Goal: Task Accomplishment & Management: Manage account settings

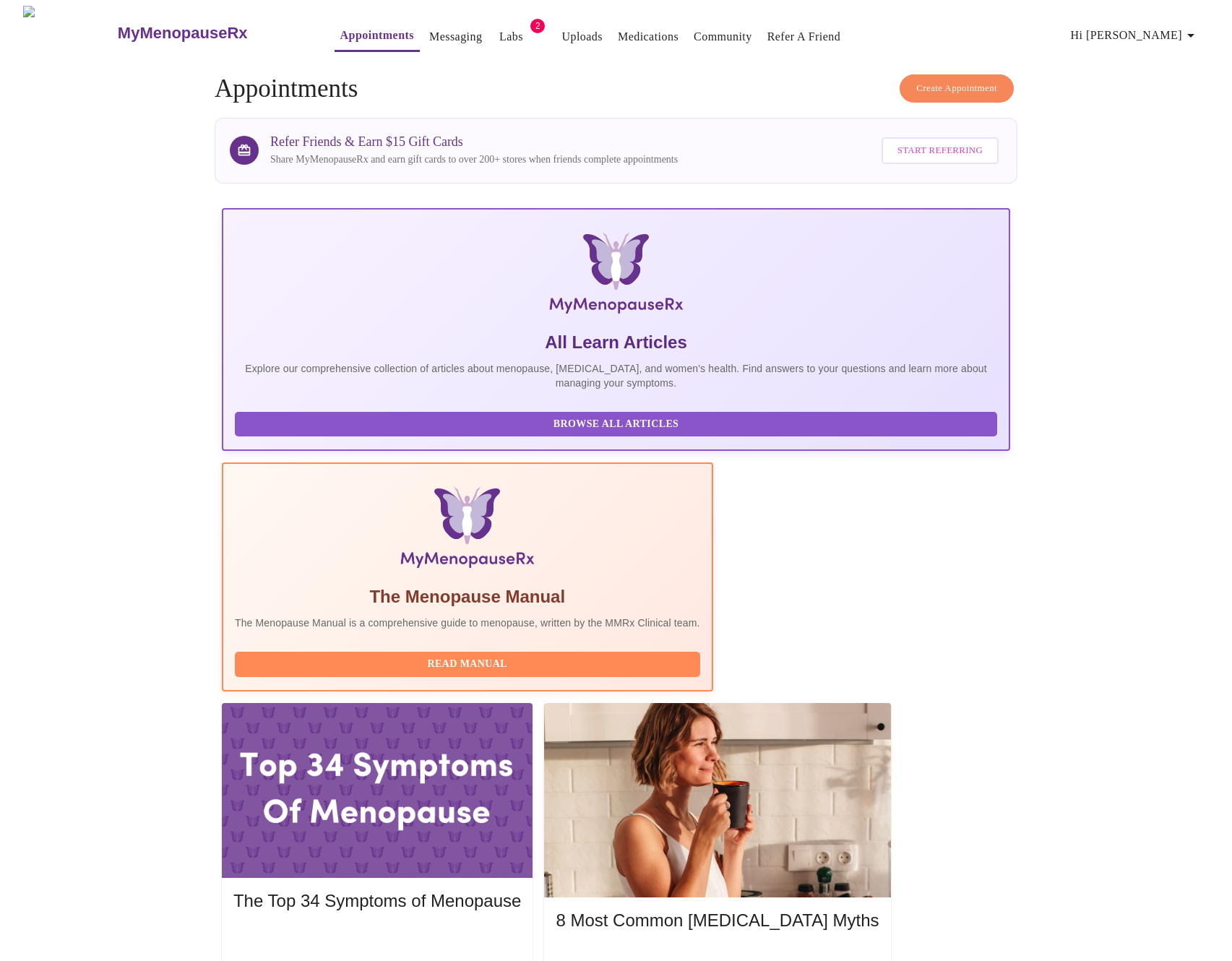
click at [561, 27] on link "Uploads" at bounding box center [582, 37] width 41 height 20
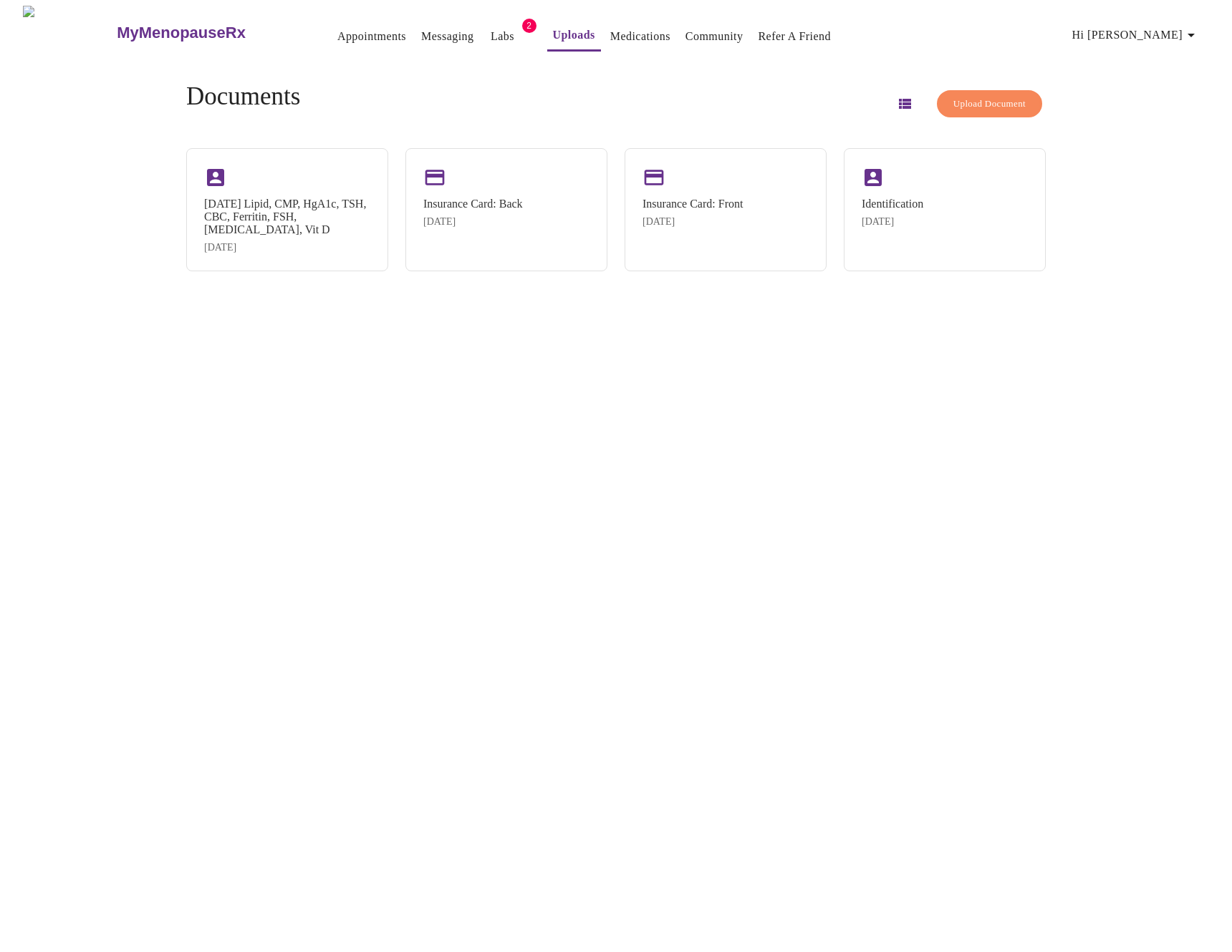
click at [981, 97] on span "Upload Document" at bounding box center [989, 104] width 72 height 16
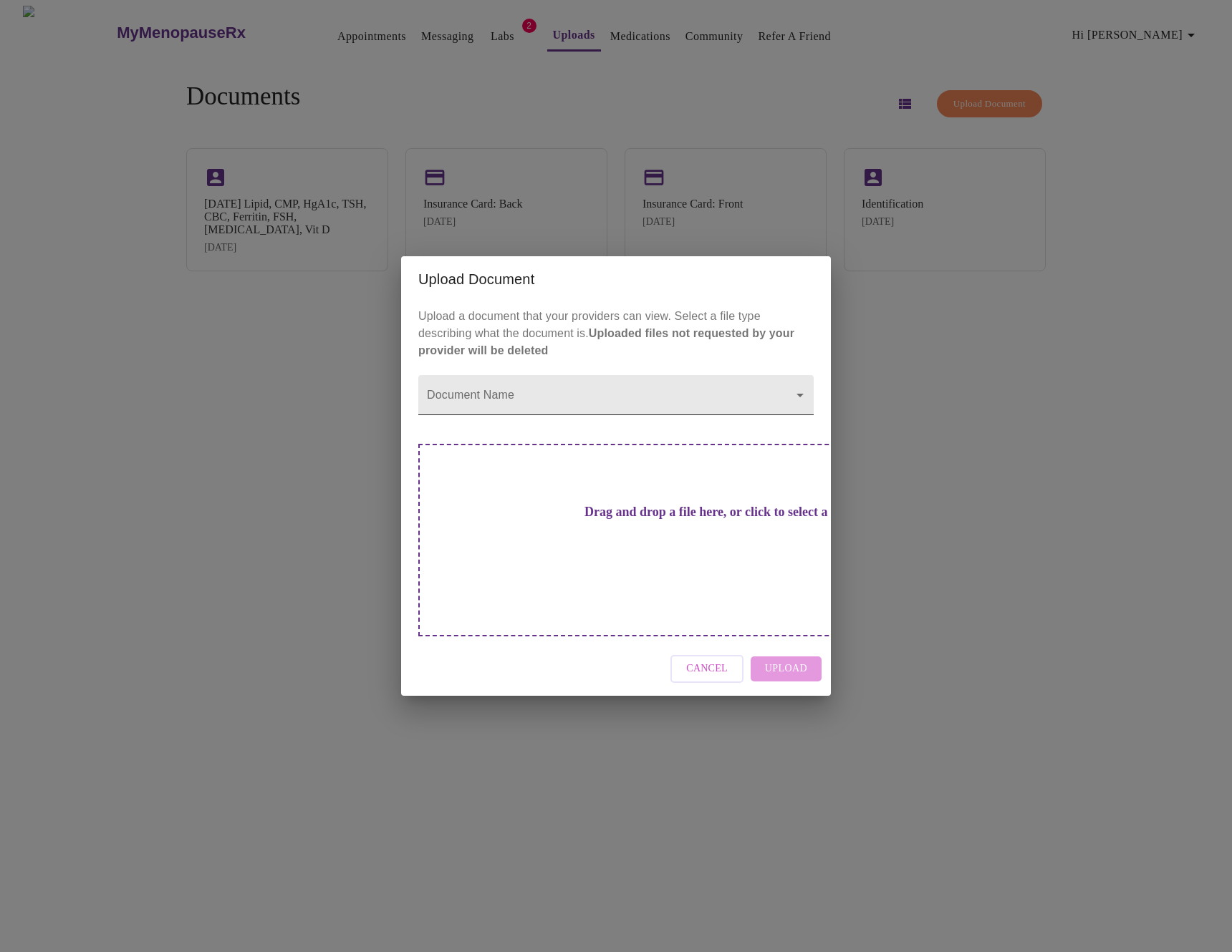
click at [628, 432] on body "MyMenopauseRx Appointments Messaging Labs 2 Uploads Medications Community Refer…" at bounding box center [615, 481] width 1220 height 952
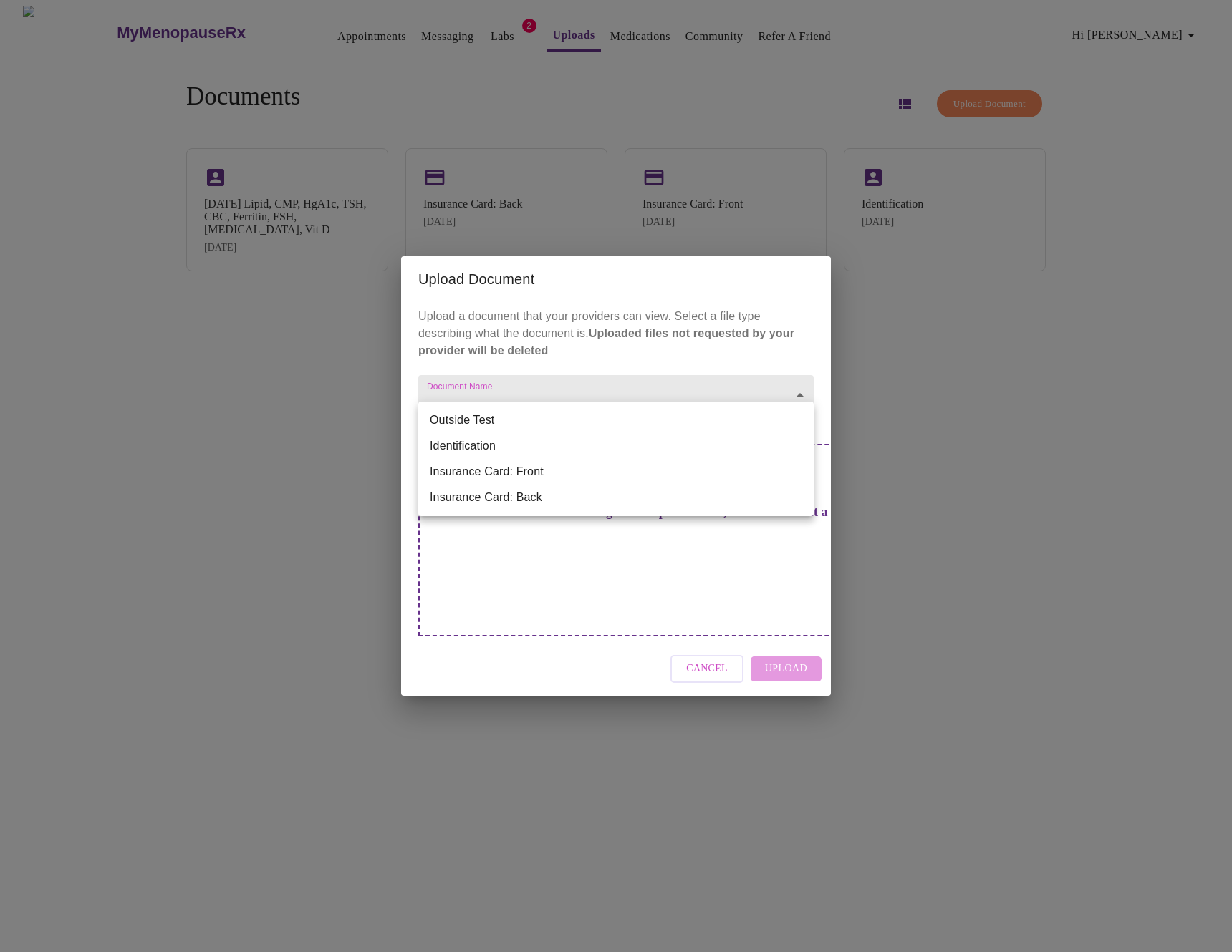
click at [232, 267] on div at bounding box center [616, 476] width 1232 height 952
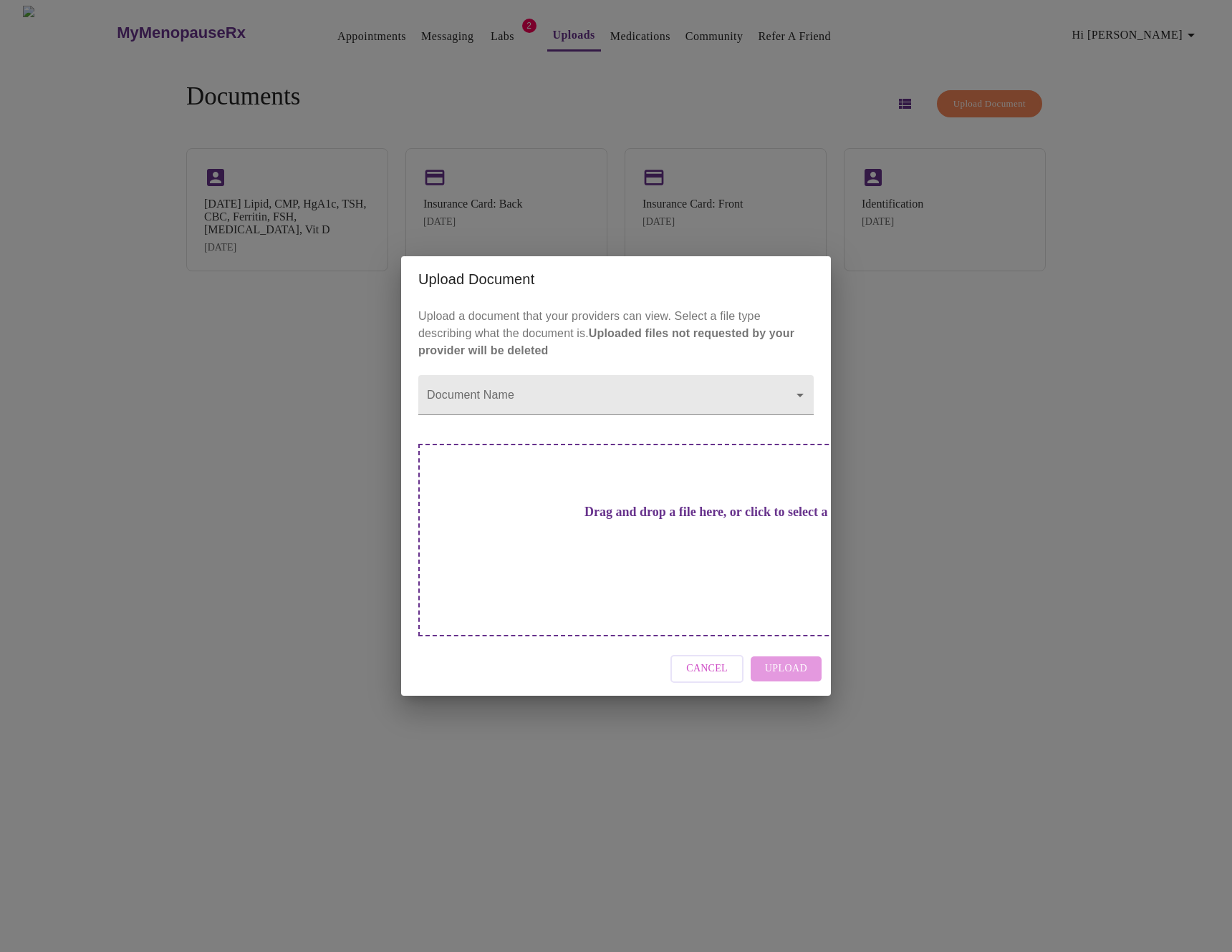
click at [213, 310] on div "Upload Document Upload a document that your providers can view. Select a file t…" at bounding box center [616, 476] width 1232 height 952
